Goal: Communication & Community: Answer question/provide support

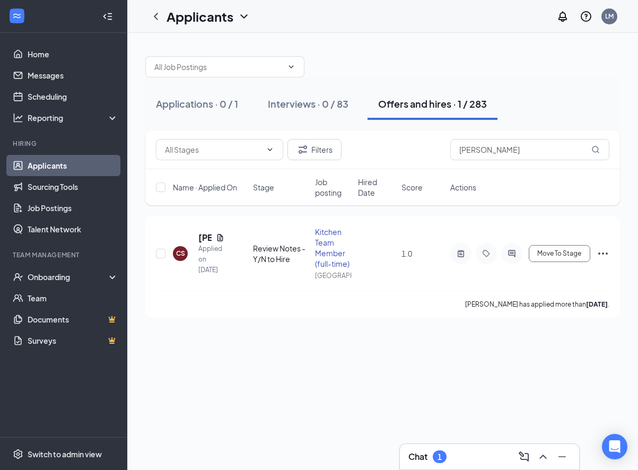
click at [469, 459] on div "Chat 1" at bounding box center [489, 456] width 162 height 17
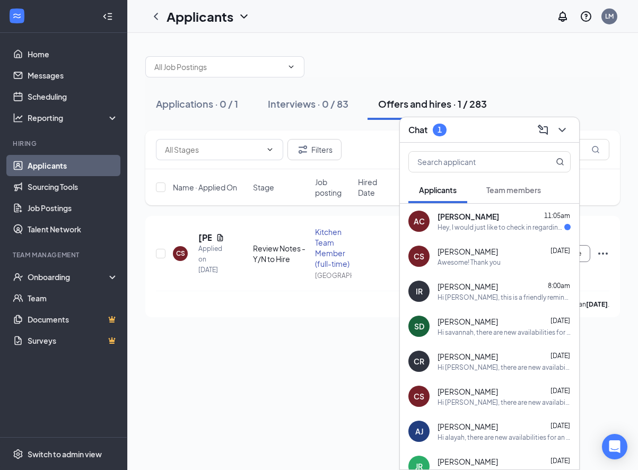
click at [501, 229] on div "Hey, I would just like to check in regarding this call. I'm still good for any …" at bounding box center [500, 227] width 127 height 9
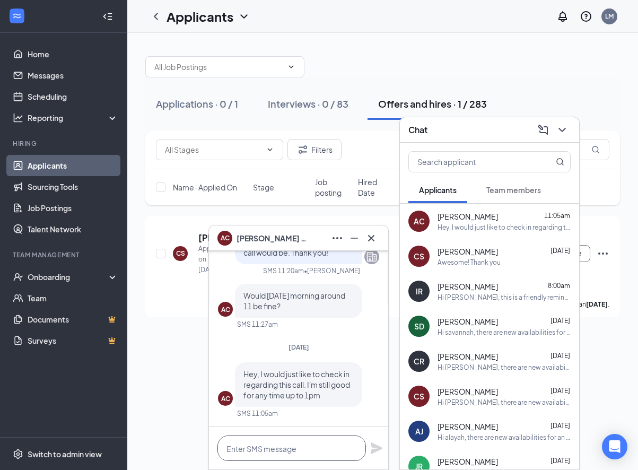
click at [286, 446] on textarea at bounding box center [291, 447] width 148 height 25
type textarea "H"
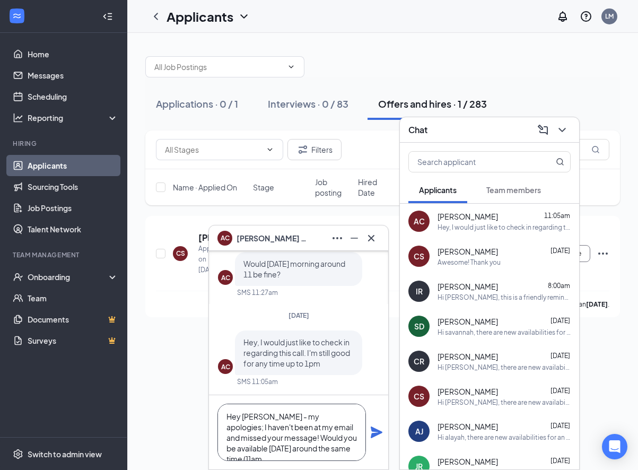
scroll to position [11, 0]
type textarea "Hey [PERSON_NAME] - my apologies; I haven't been at my email and missed your me…"
click at [373, 434] on icon "Plane" at bounding box center [377, 432] width 12 height 12
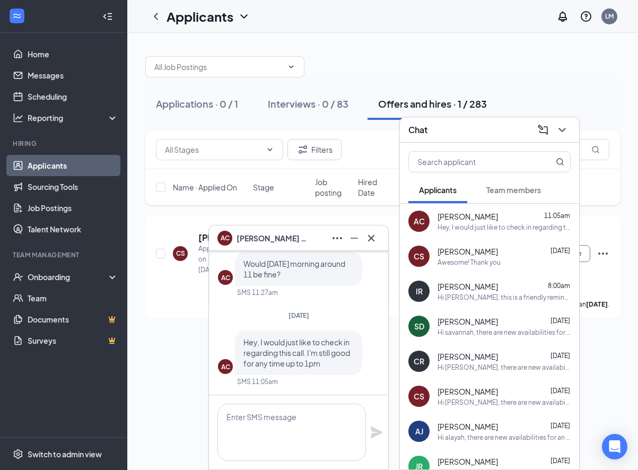
scroll to position [0, 0]
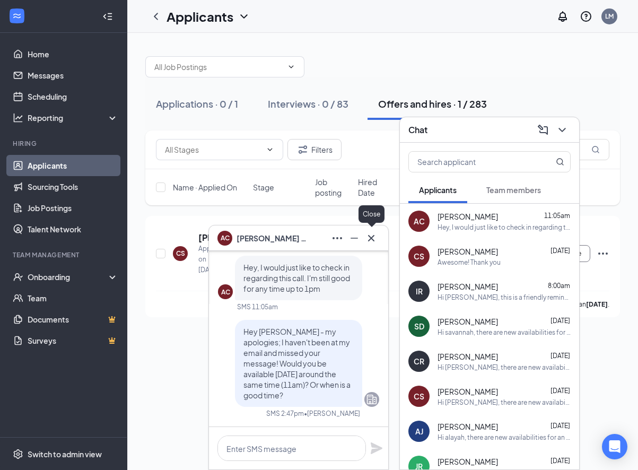
click at [371, 243] on icon "Cross" at bounding box center [371, 238] width 13 height 13
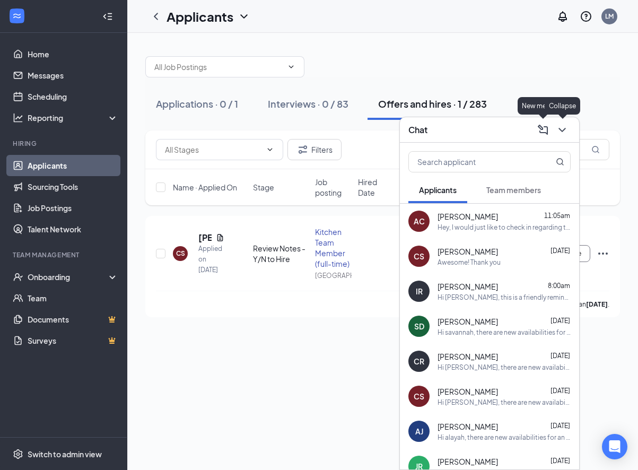
click at [562, 131] on icon "ChevronDown" at bounding box center [561, 130] width 7 height 4
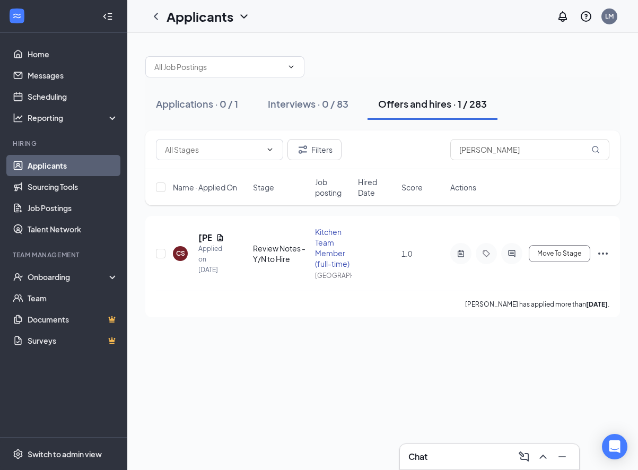
click at [530, 58] on div at bounding box center [382, 62] width 475 height 32
